Goal: Task Accomplishment & Management: Use online tool/utility

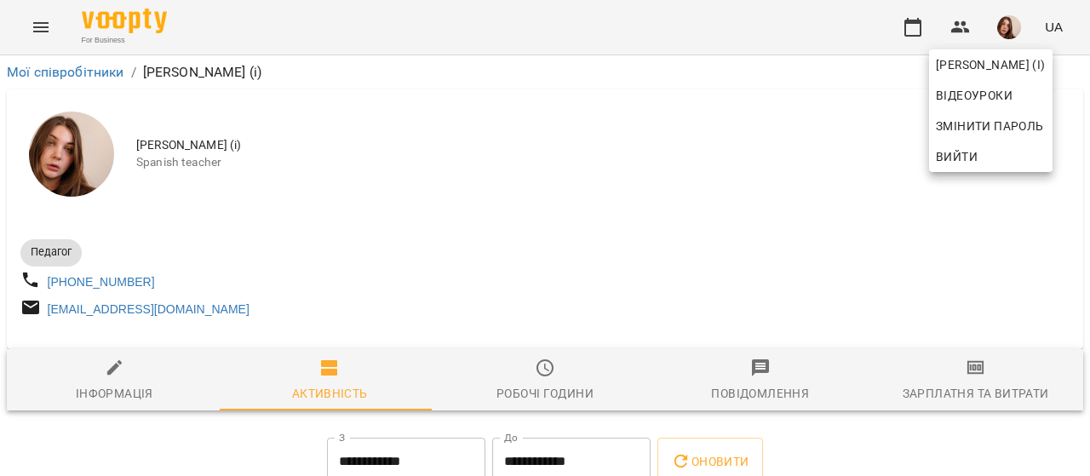
click at [28, 16] on div at bounding box center [545, 238] width 1090 height 476
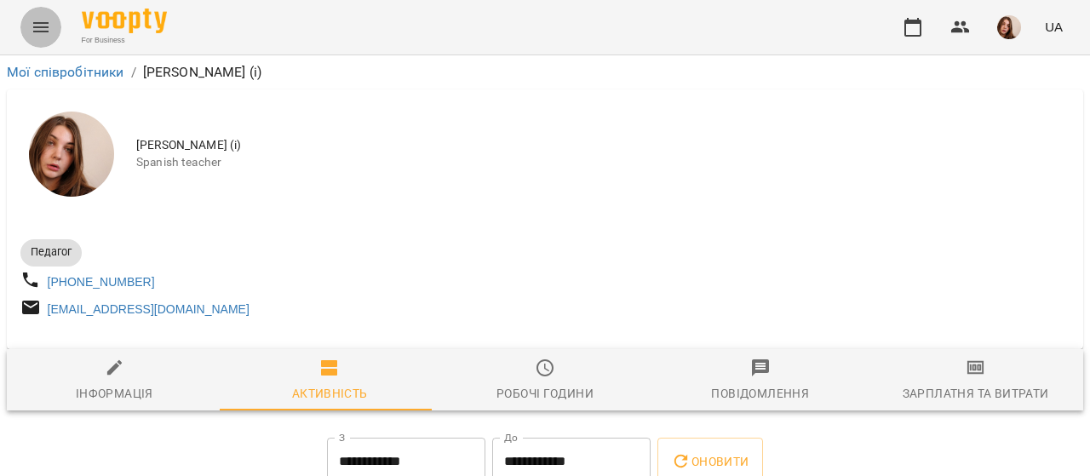
click at [37, 23] on icon "Menu" at bounding box center [40, 27] width 15 height 10
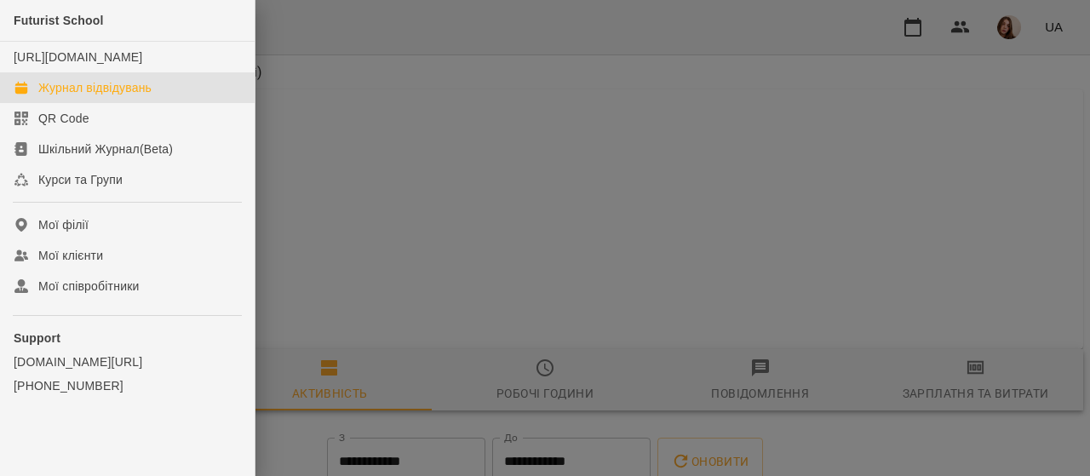
click at [131, 96] on div "Журнал відвідувань" at bounding box center [94, 87] width 113 height 17
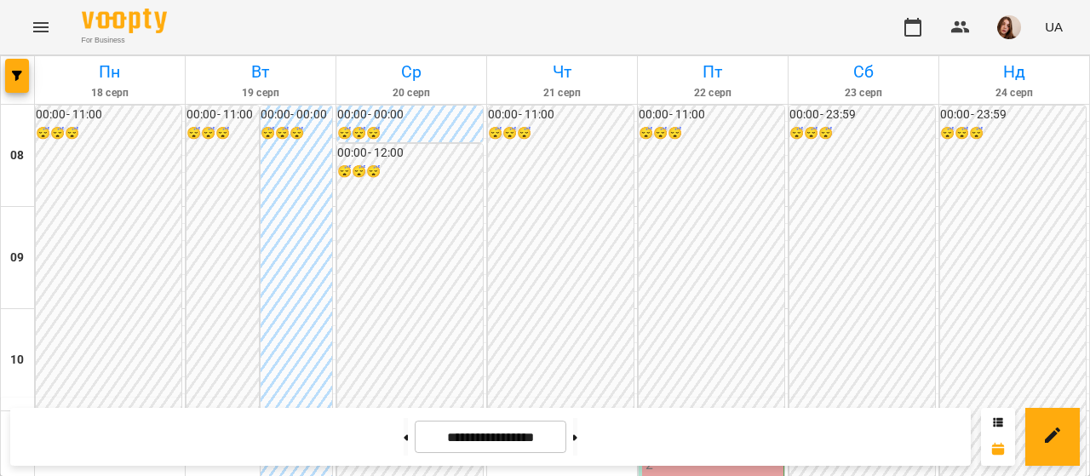
scroll to position [376, 0]
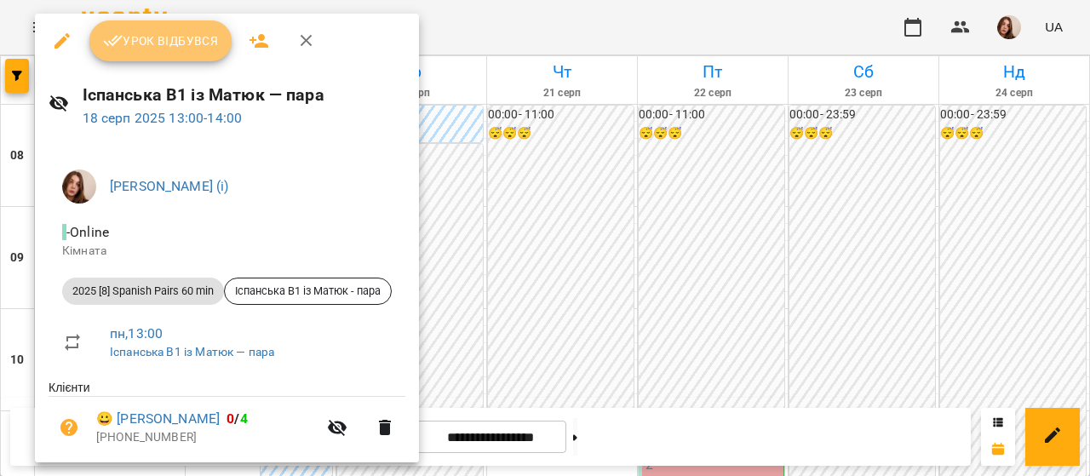
click at [163, 38] on span "Урок відбувся" at bounding box center [161, 41] width 116 height 20
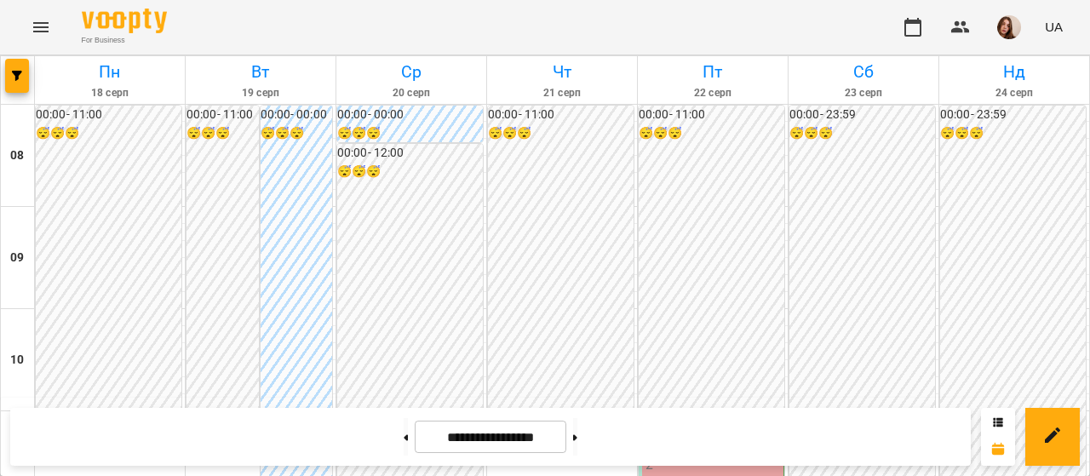
scroll to position [395, 0]
click at [1020, 23] on img "button" at bounding box center [1009, 27] width 24 height 24
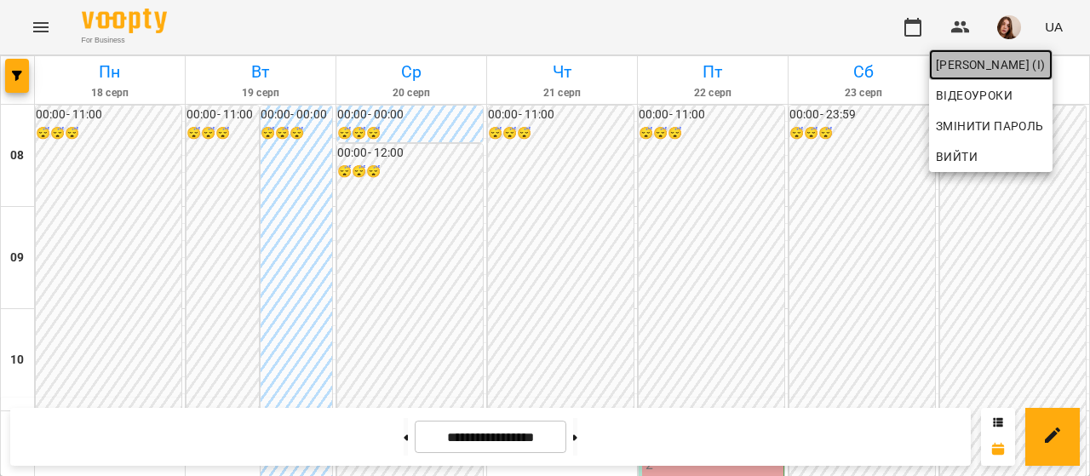
click at [982, 63] on span "[PERSON_NAME] (і)" at bounding box center [991, 64] width 110 height 20
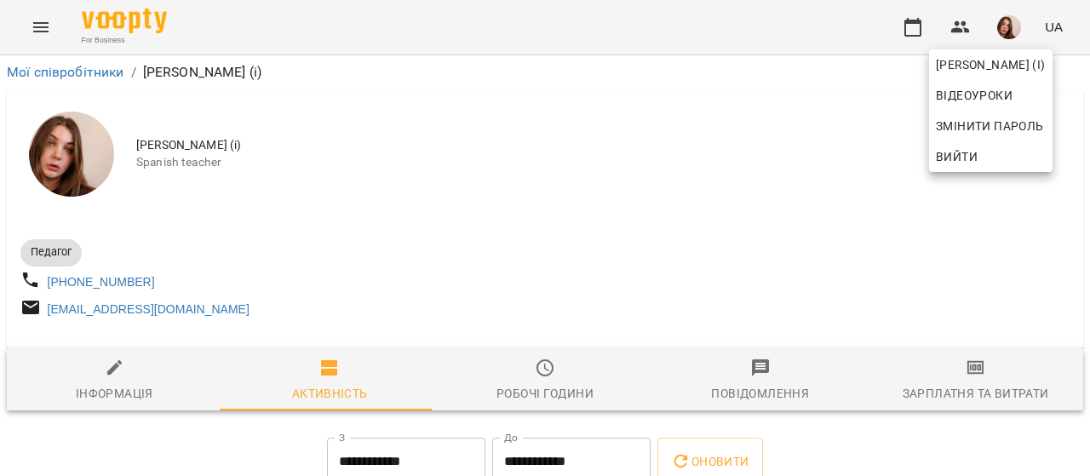
click at [945, 373] on div at bounding box center [545, 238] width 1090 height 476
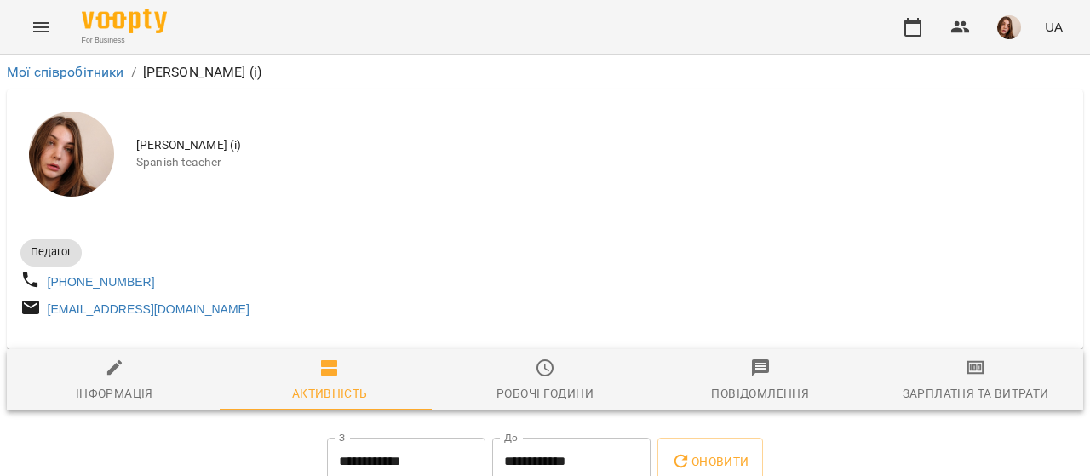
click at [968, 378] on icon "button" at bounding box center [975, 368] width 20 height 20
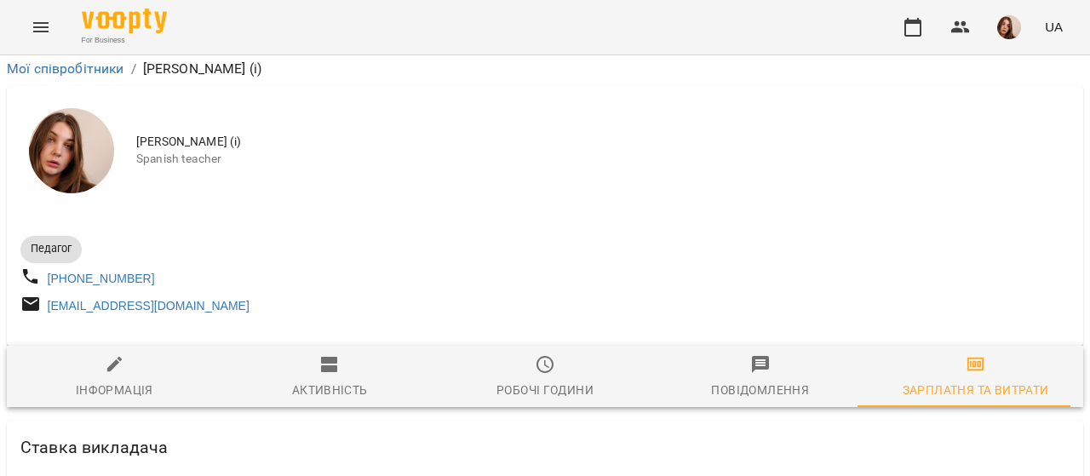
scroll to position [4549, 0]
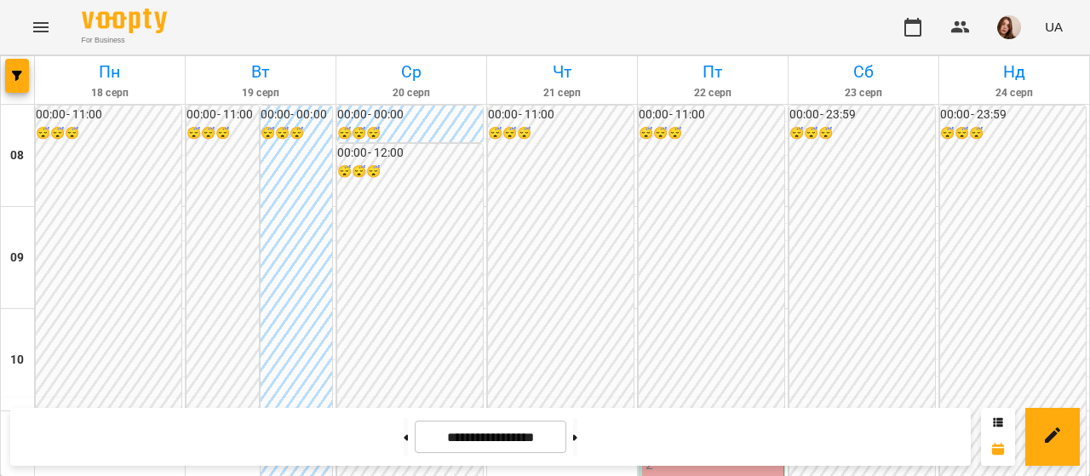
scroll to position [481, 0]
